Goal: Task Accomplishment & Management: Use online tool/utility

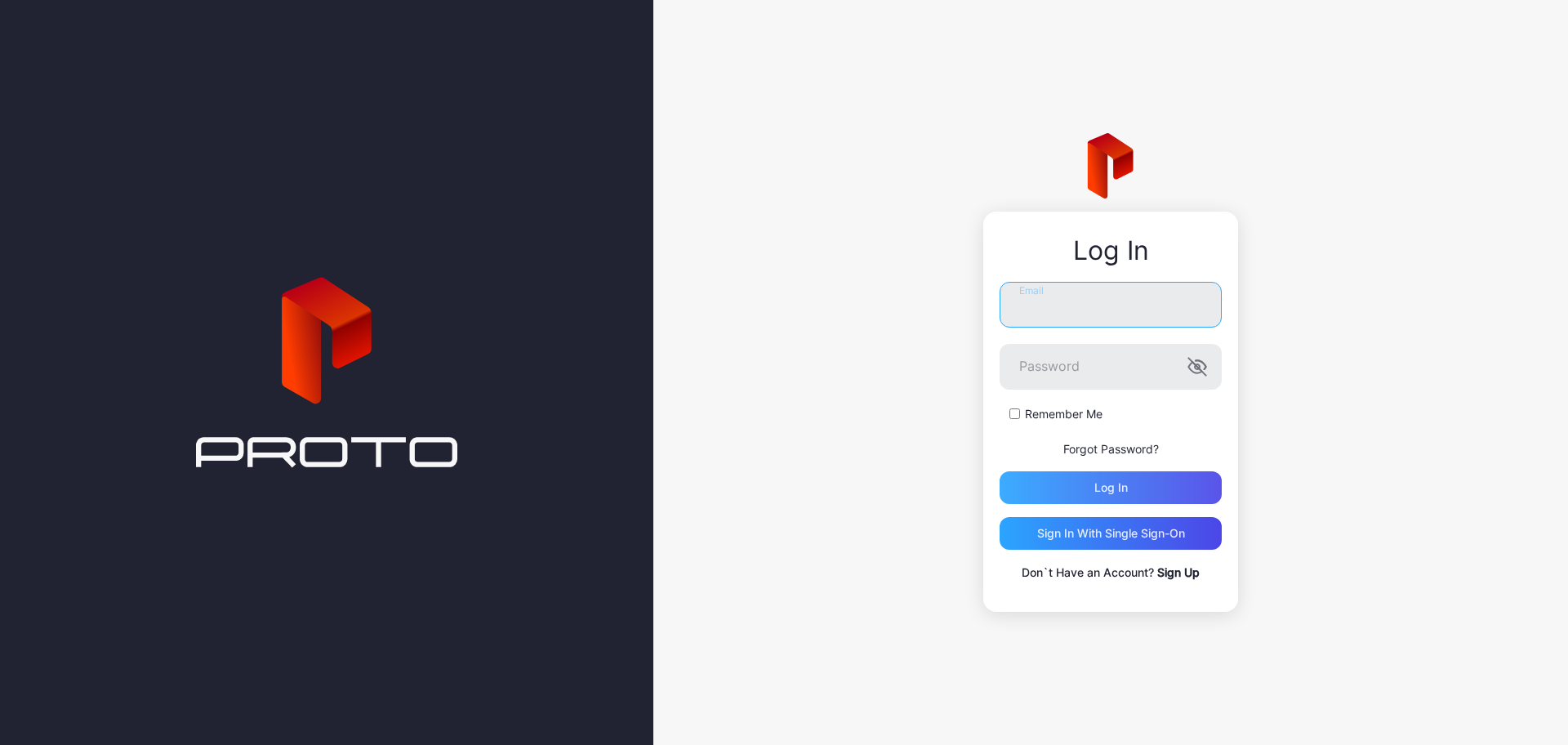
type input "**********"
click at [1134, 476] on div "Log in" at bounding box center [1111, 488] width 222 height 33
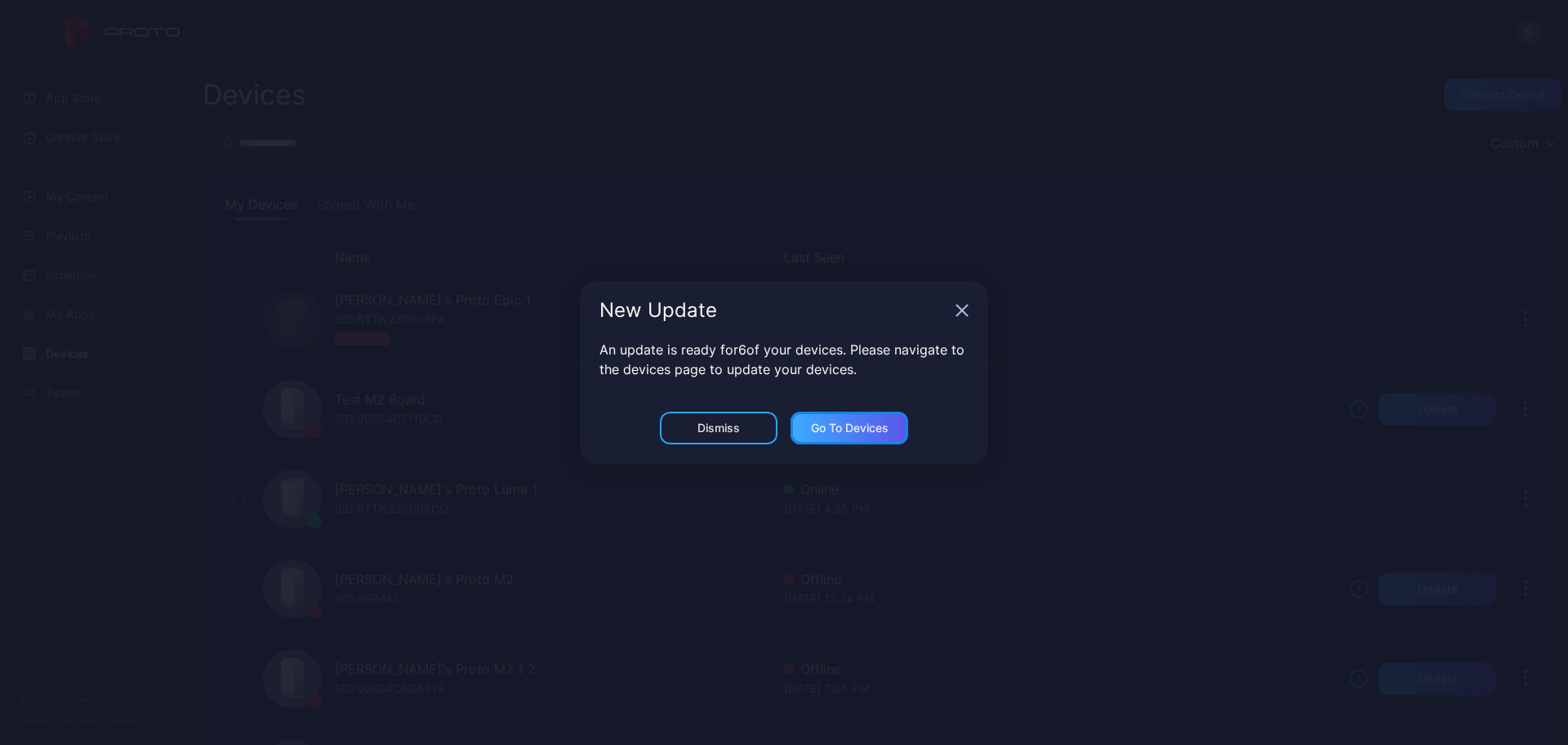
click at [825, 424] on div "Go to devices" at bounding box center [850, 427] width 78 height 13
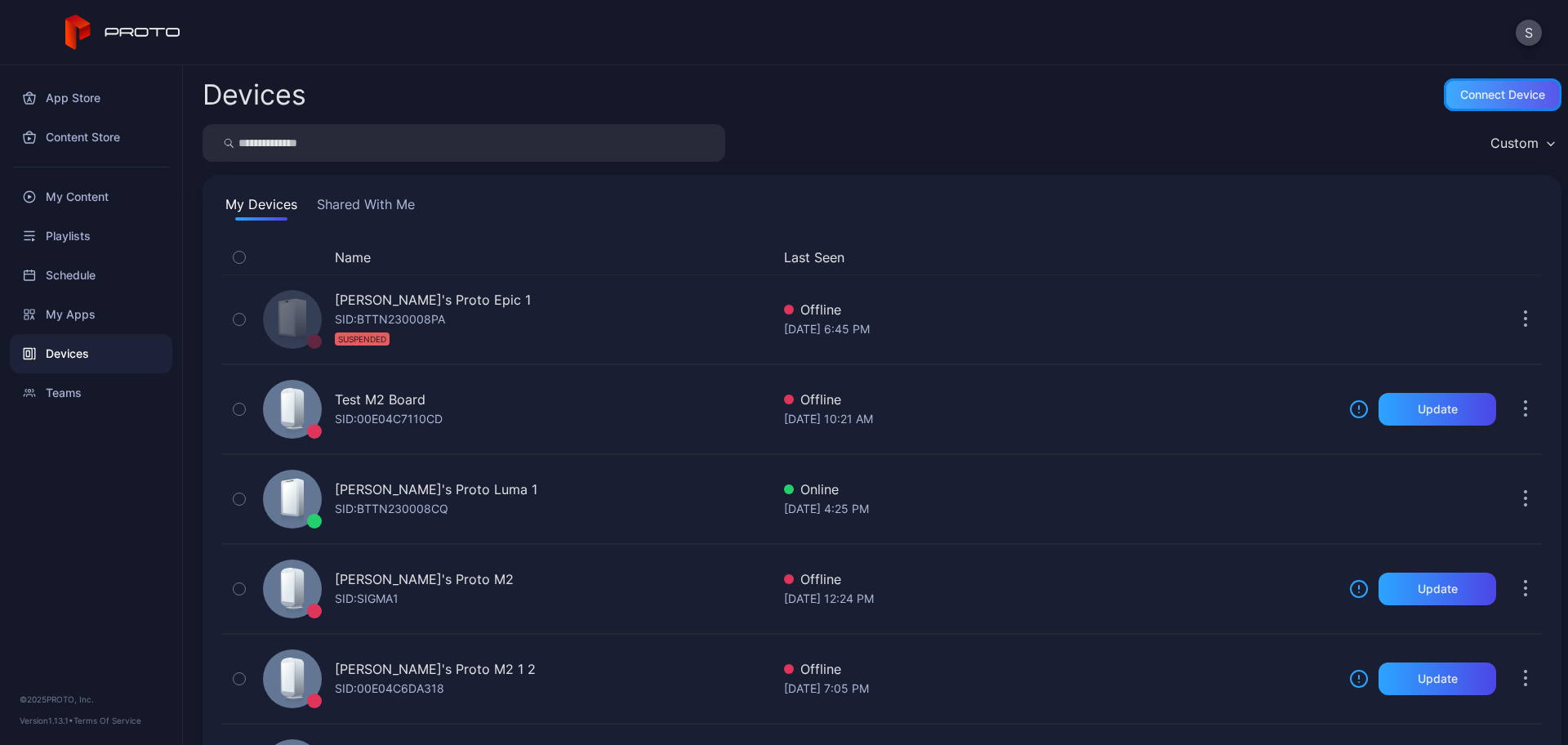
click at [1495, 102] on div "Connect device" at bounding box center [1503, 95] width 118 height 33
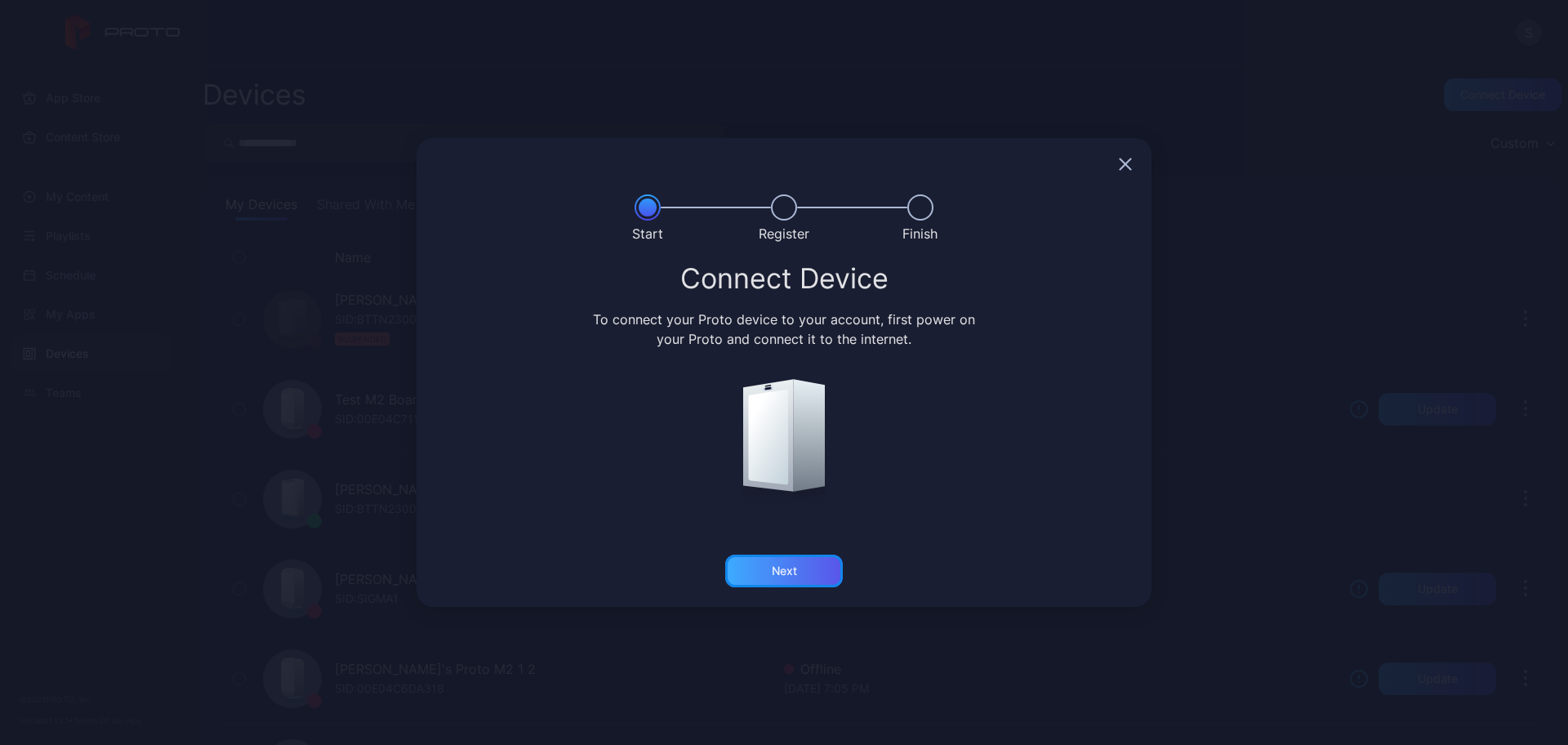
click at [812, 578] on div "Next" at bounding box center [784, 571] width 118 height 33
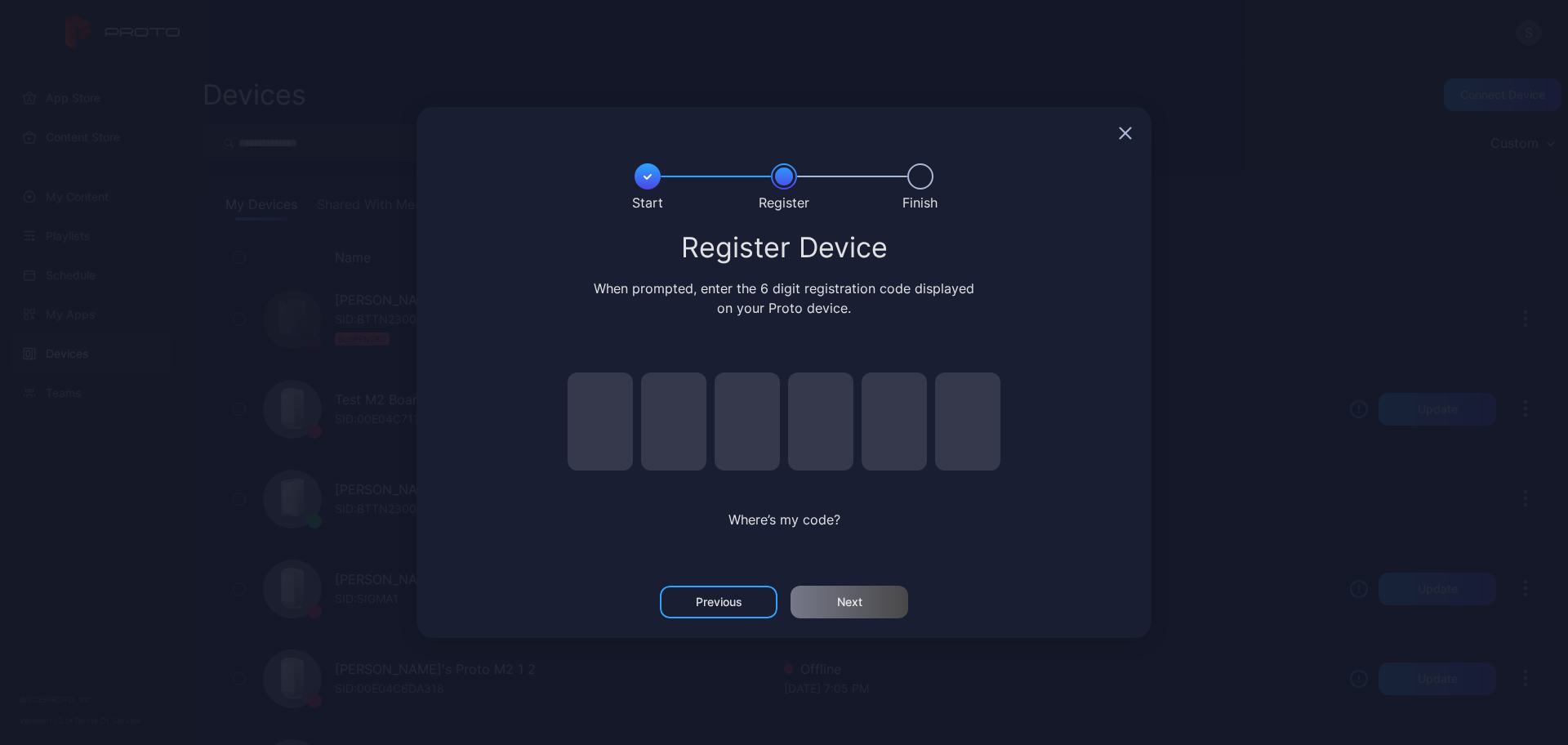
click at [665, 391] on input "pin code 2 of 6" at bounding box center [674, 421] width 65 height 98
click at [613, 410] on input "pin code 1 of 6" at bounding box center [600, 421] width 65 height 98
type input "*"
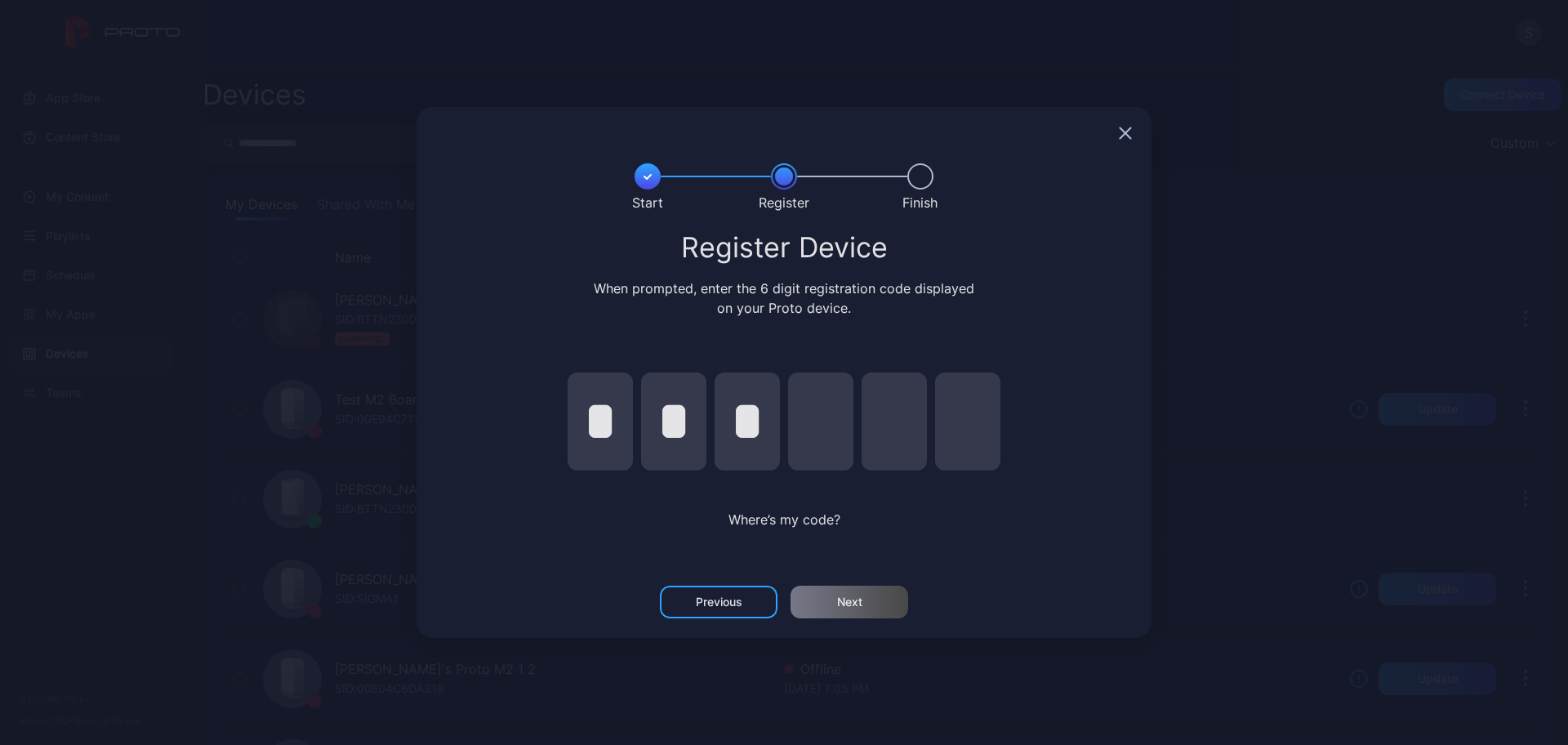
type input "*"
click at [843, 599] on div "Next" at bounding box center [849, 602] width 26 height 13
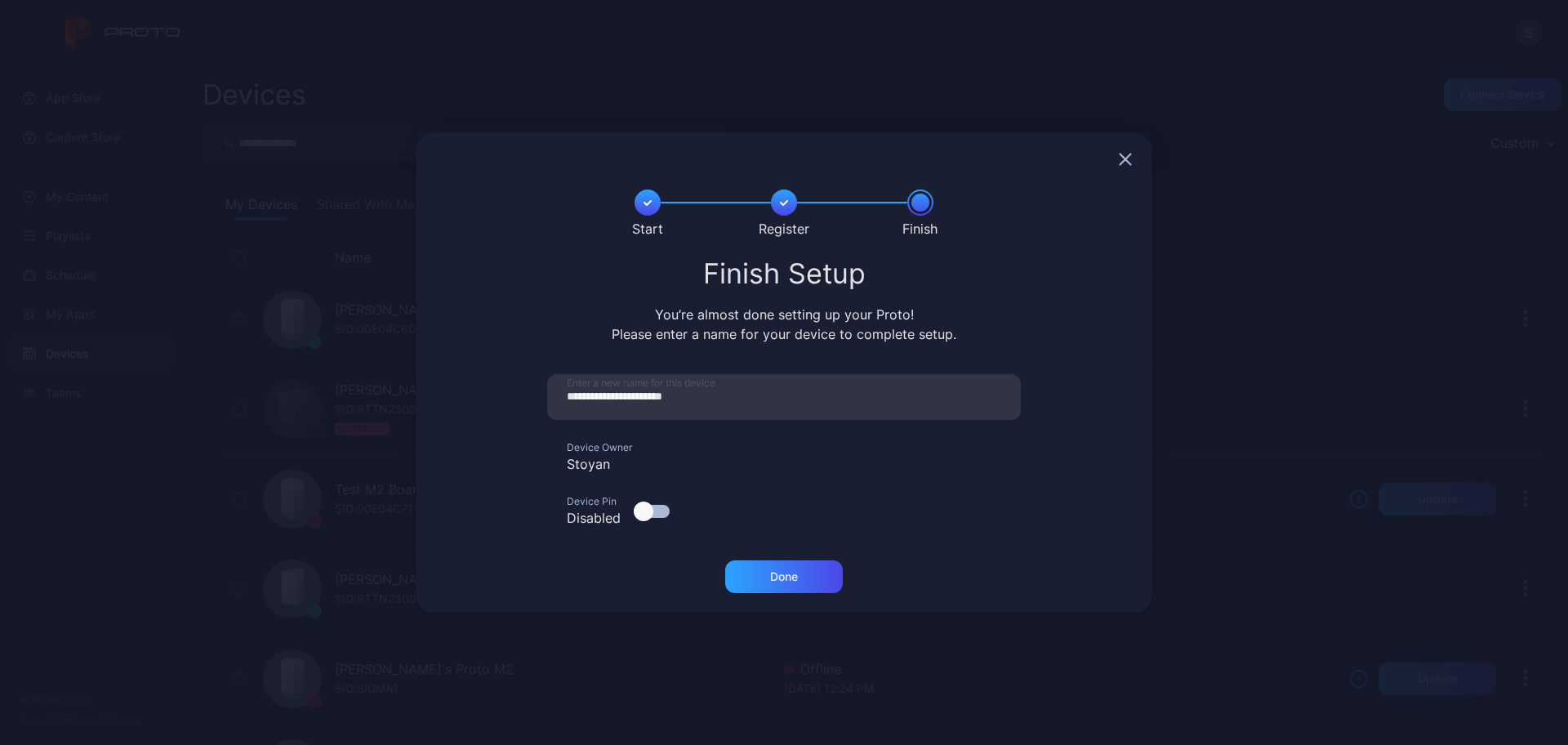
click at [1120, 157] on icon "button" at bounding box center [1125, 159] width 13 height 13
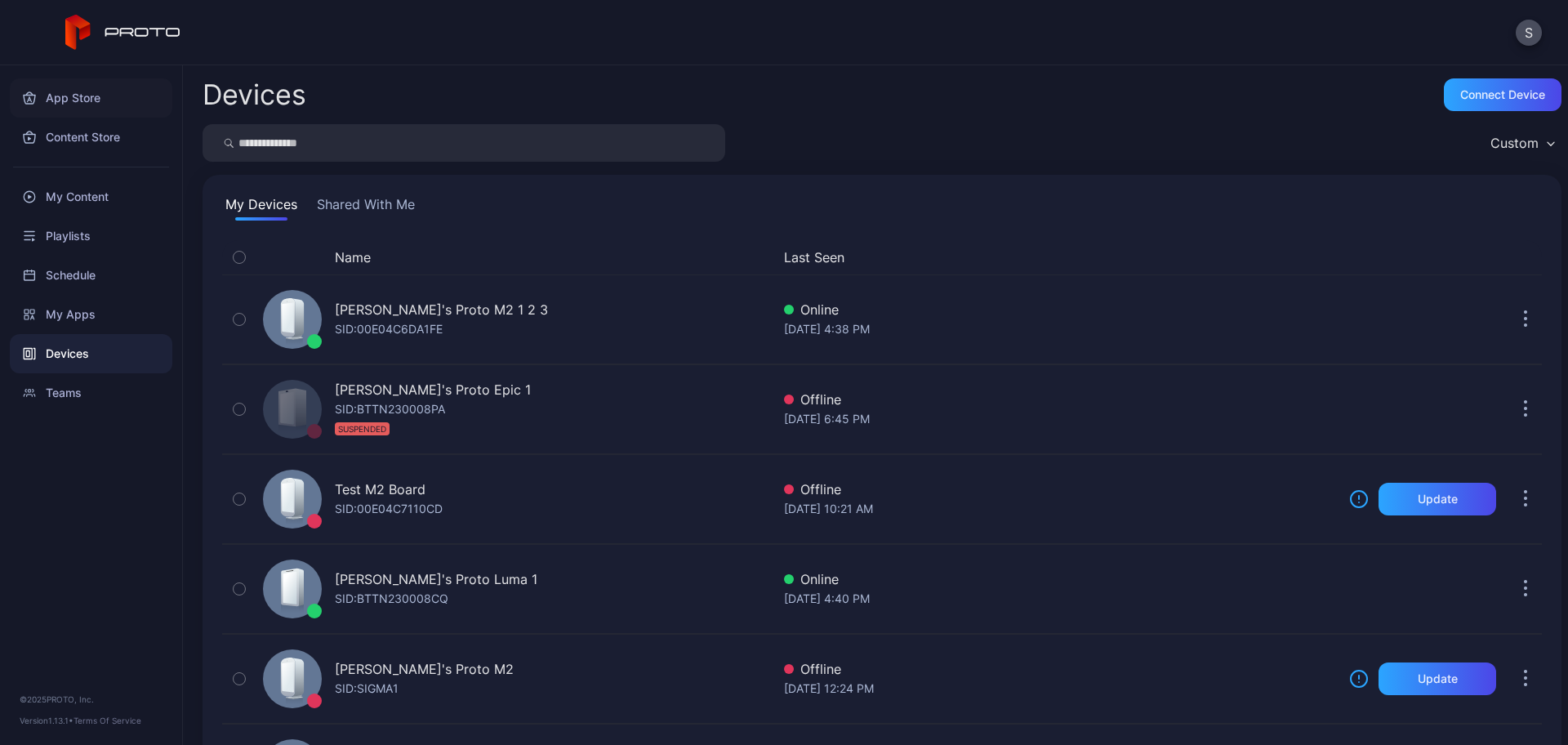
click at [67, 92] on div "App Store" at bounding box center [91, 98] width 163 height 39
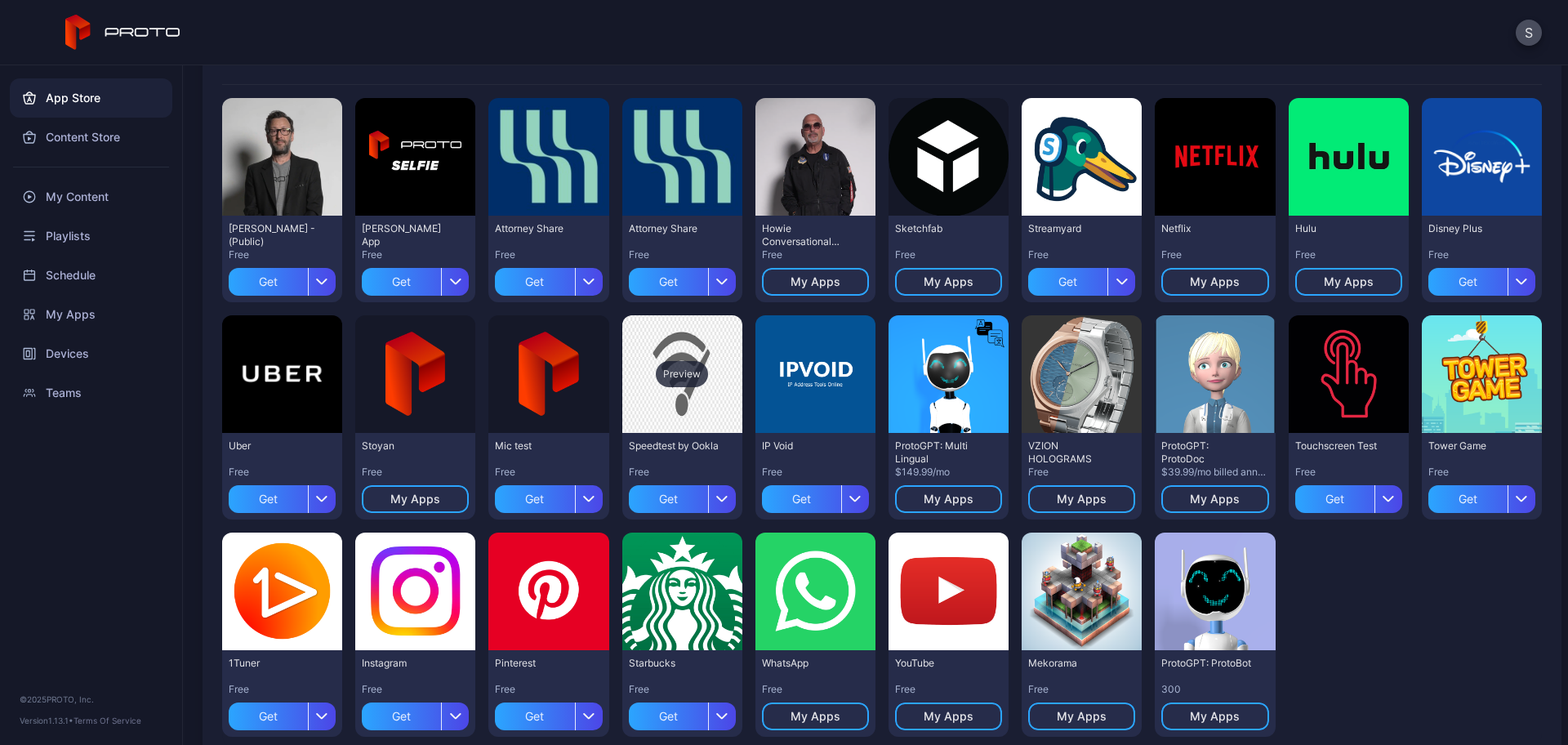
scroll to position [180, 0]
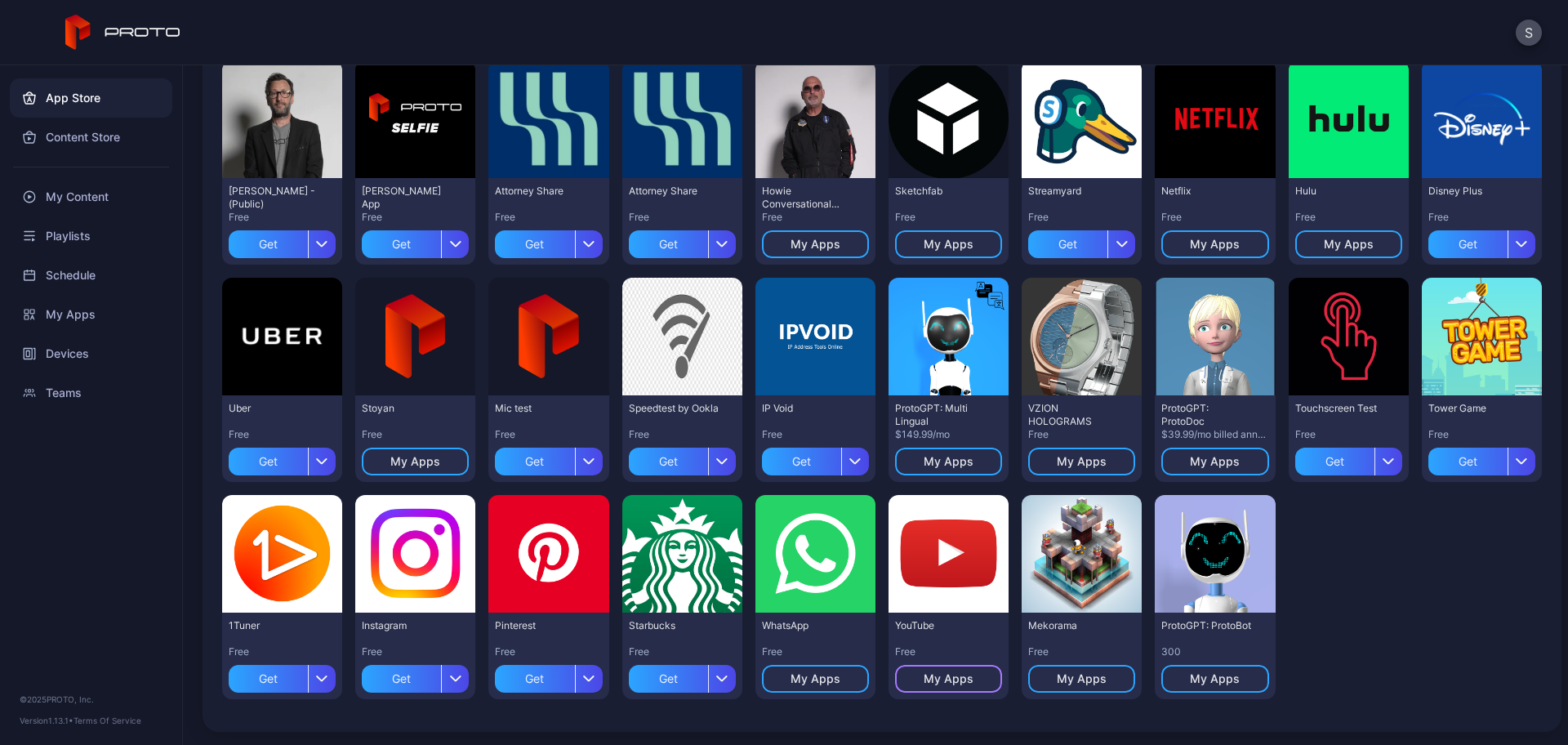
click at [939, 678] on div "My Apps" at bounding box center [949, 679] width 50 height 13
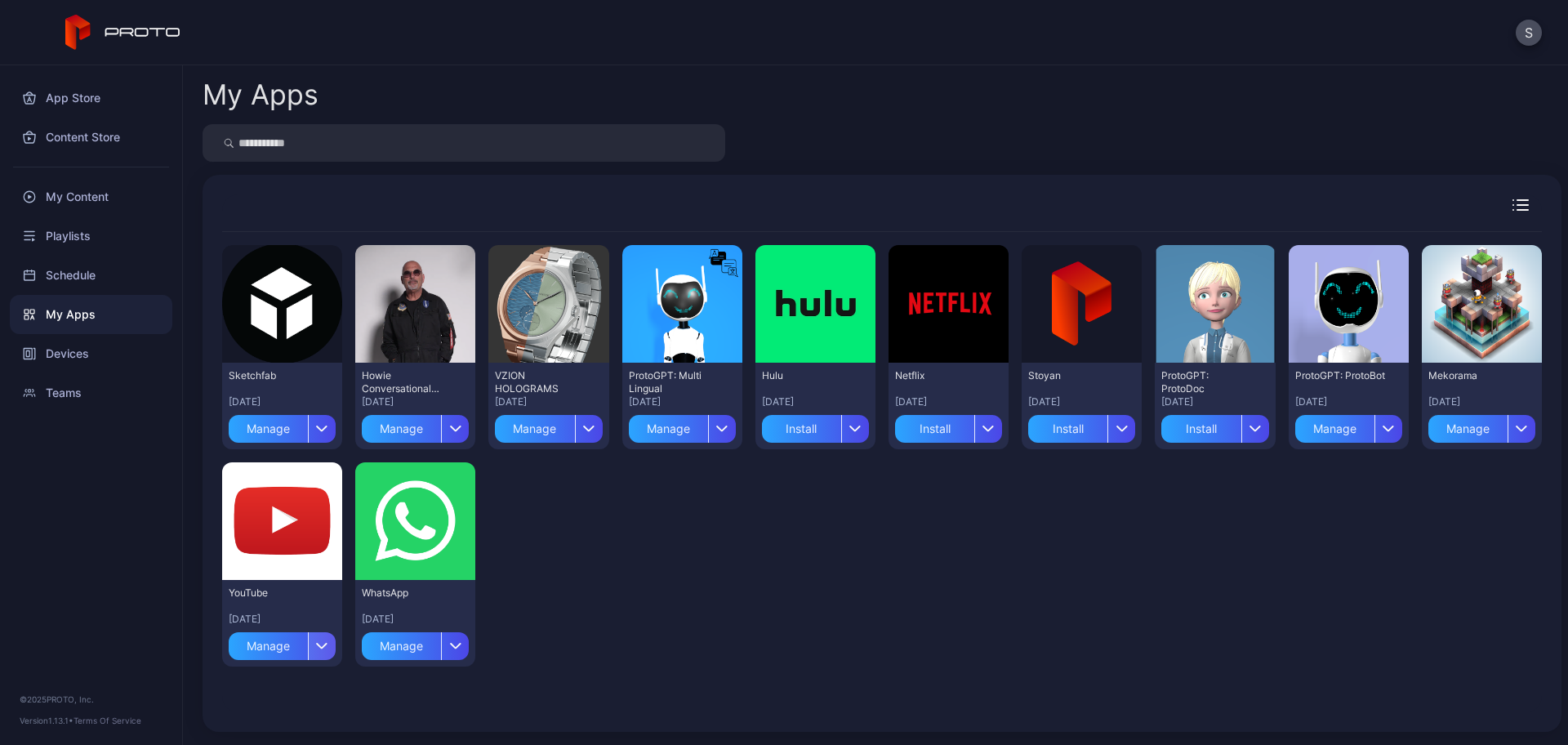
click at [326, 648] on icon "button" at bounding box center [322, 644] width 12 height 6
click at [291, 541] on button "Install" at bounding box center [281, 539] width 139 height 52
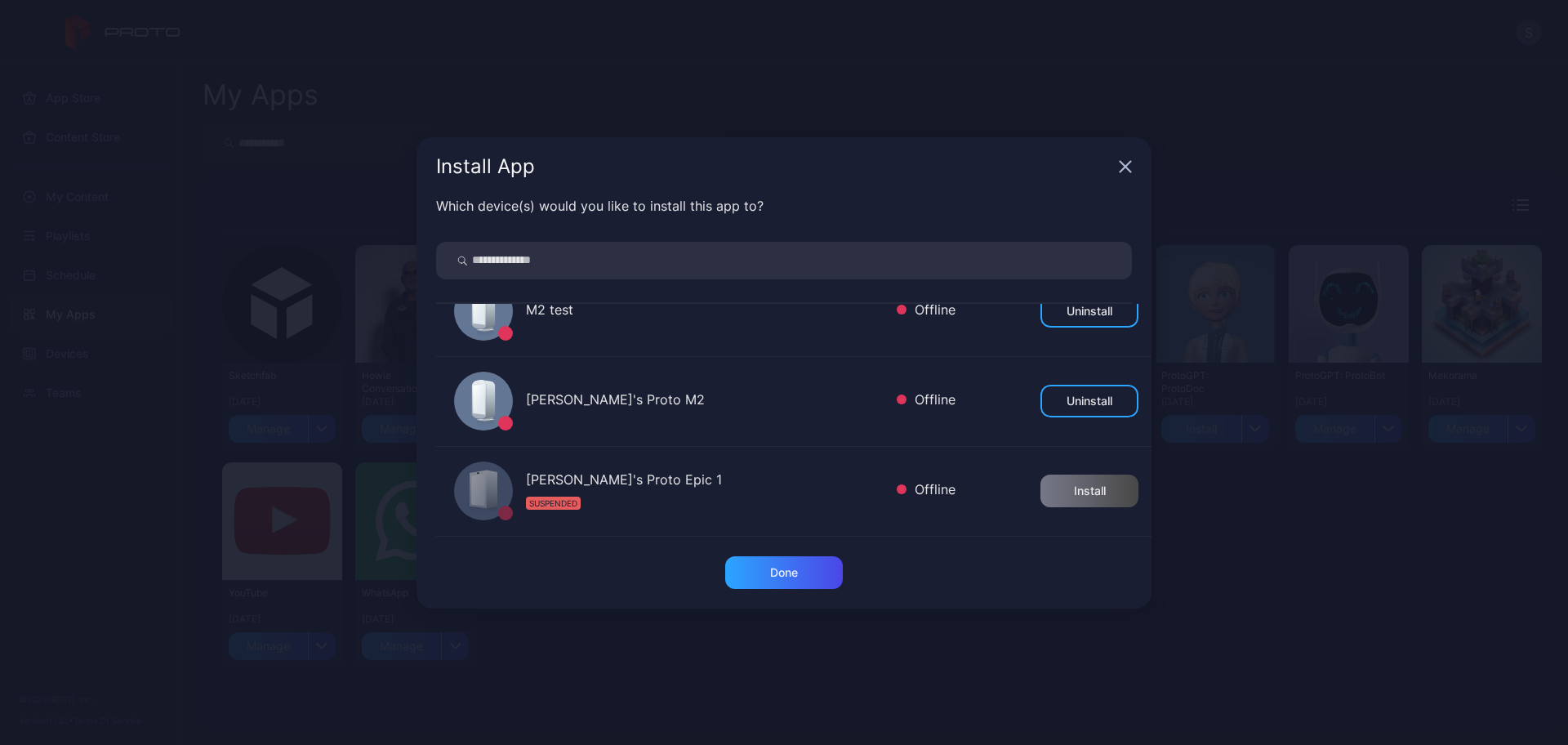
scroll to position [204, 0]
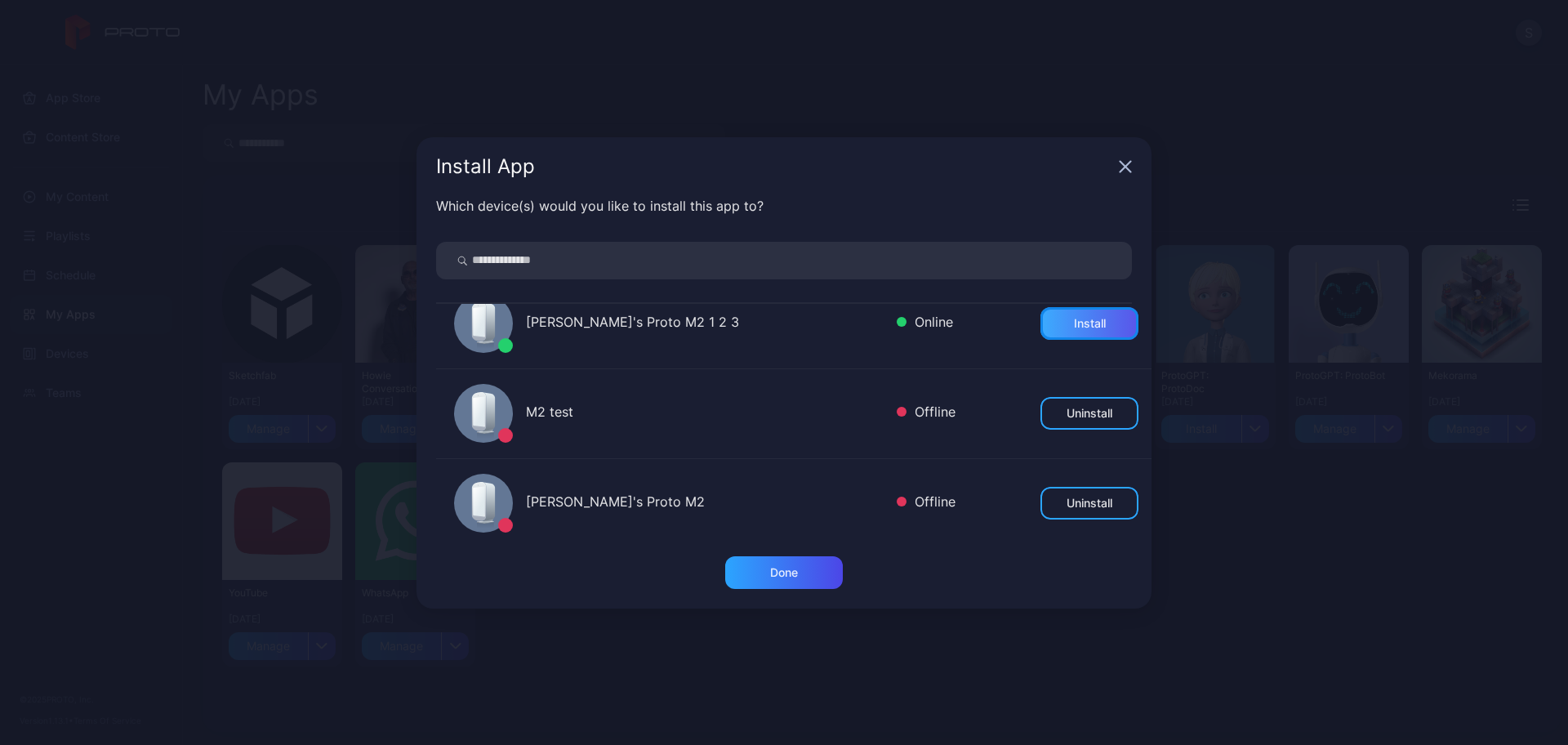
click at [1074, 322] on div "Install" at bounding box center [1090, 323] width 32 height 13
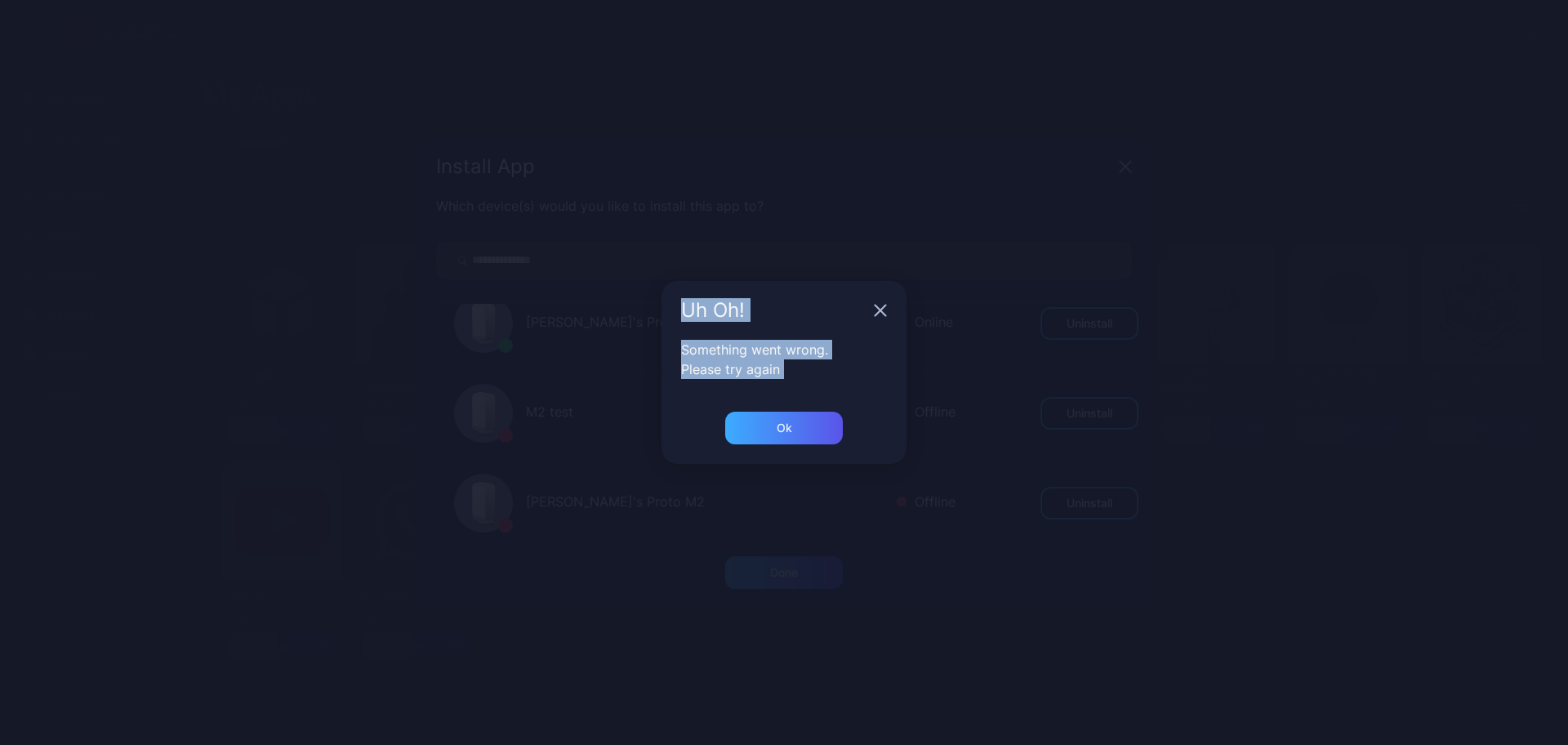
drag, startPoint x: 1563, startPoint y: 261, endPoint x: 778, endPoint y: 424, distance: 801.7
click at [778, 424] on div "Uh Oh! Something went wrong. Please try again Ok" at bounding box center [784, 372] width 1568 height 745
